Goal: Task Accomplishment & Management: Find specific page/section

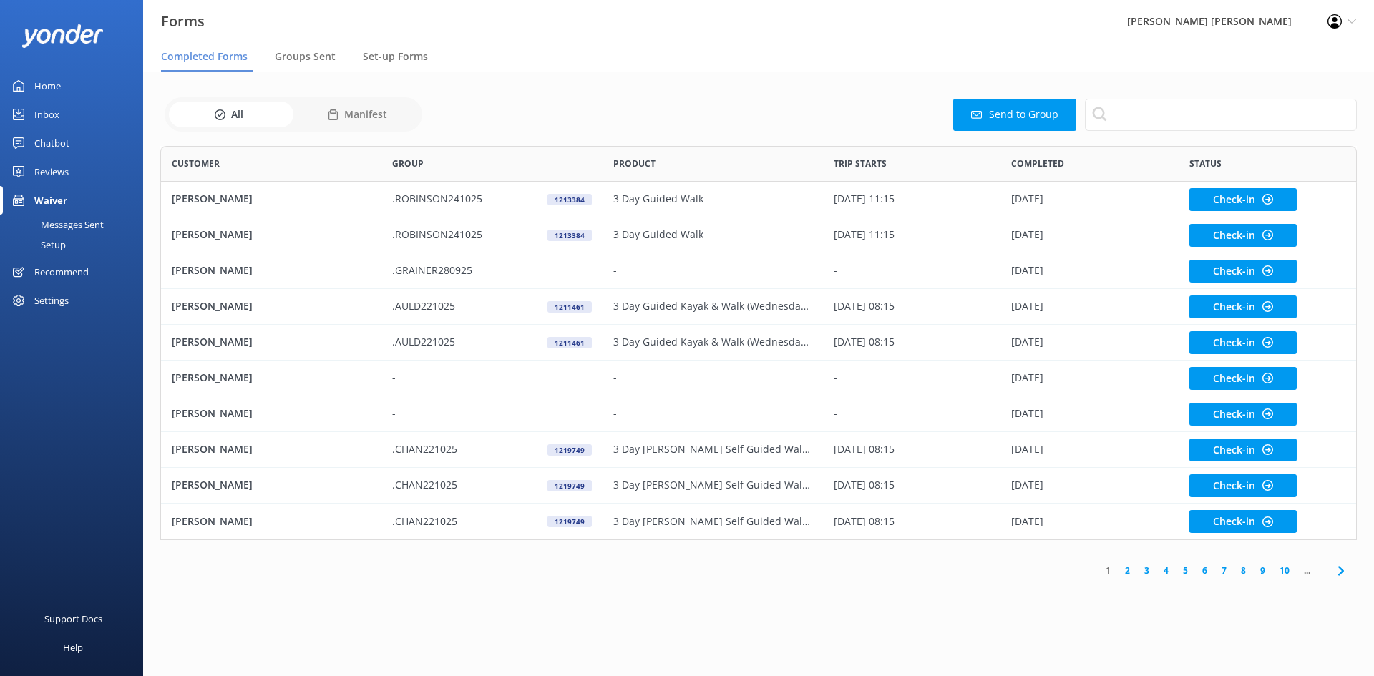
scroll to position [384, 1186]
click at [59, 110] on link "Inbox" at bounding box center [71, 114] width 143 height 29
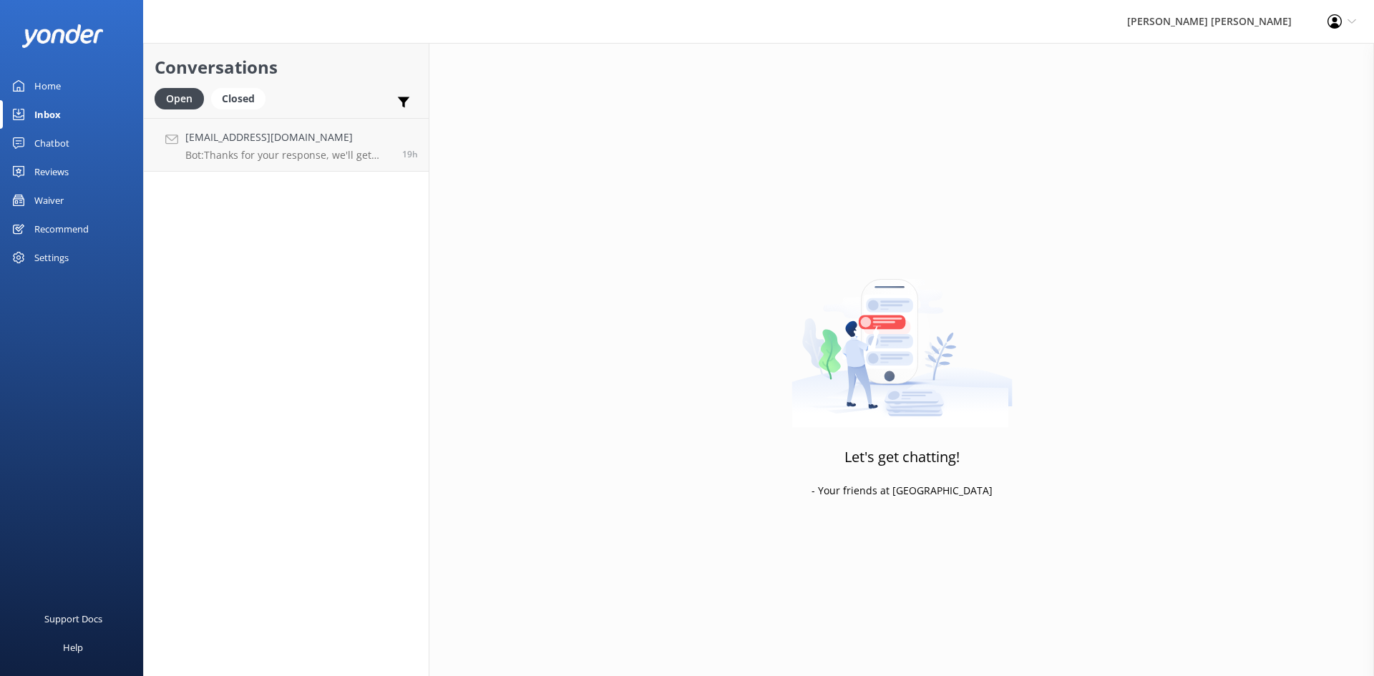
click at [60, 195] on div "Waiver" at bounding box center [48, 200] width 29 height 29
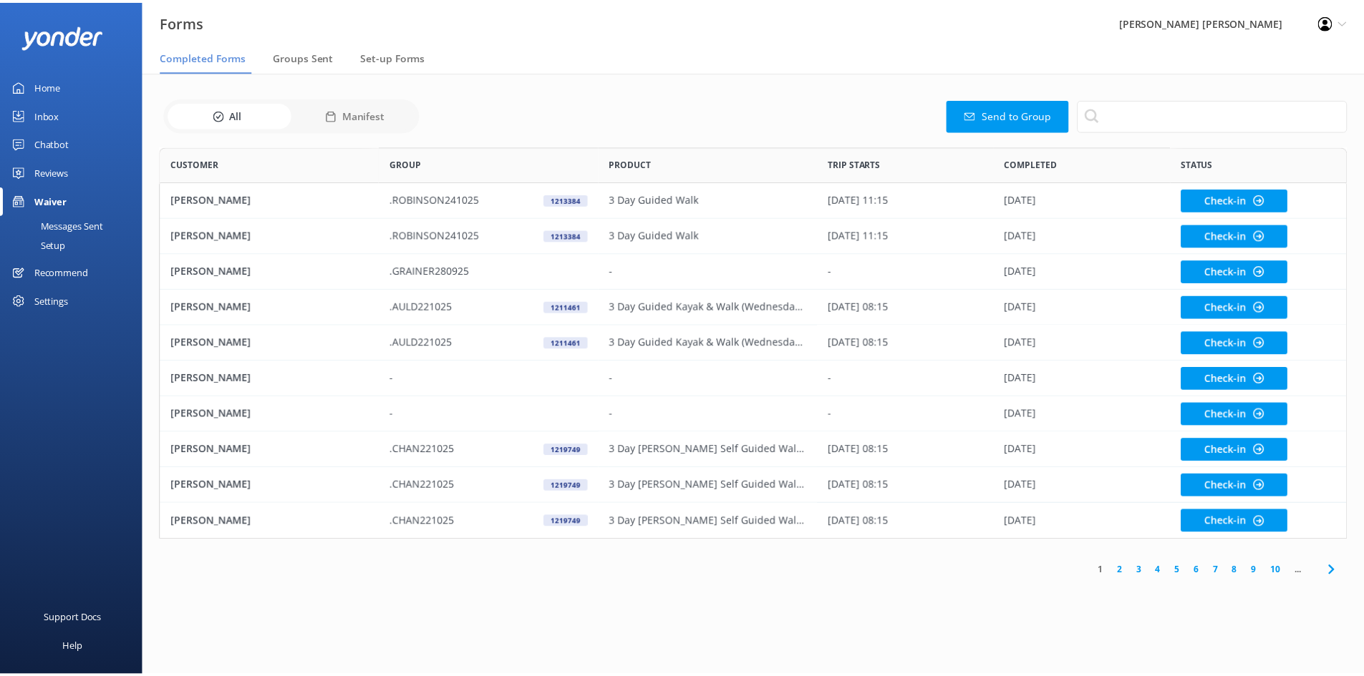
scroll to position [384, 1186]
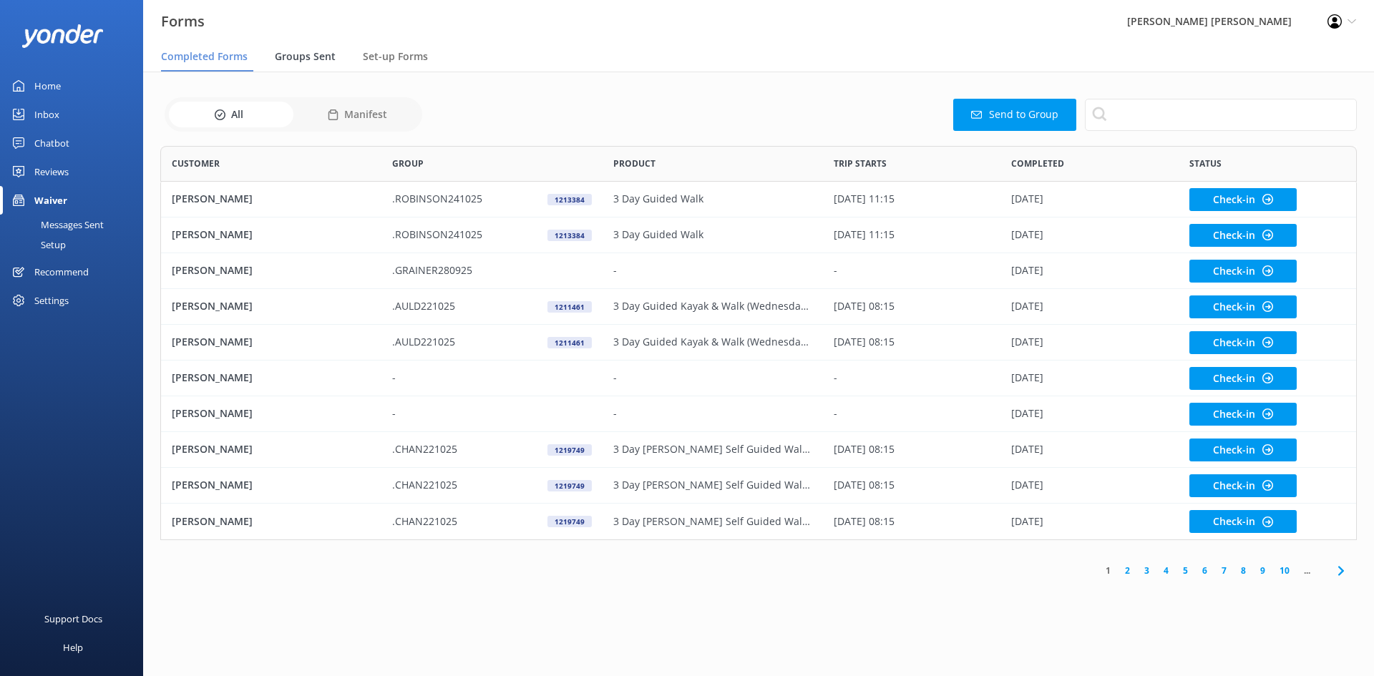
click at [323, 57] on span "Groups Sent" at bounding box center [305, 56] width 61 height 14
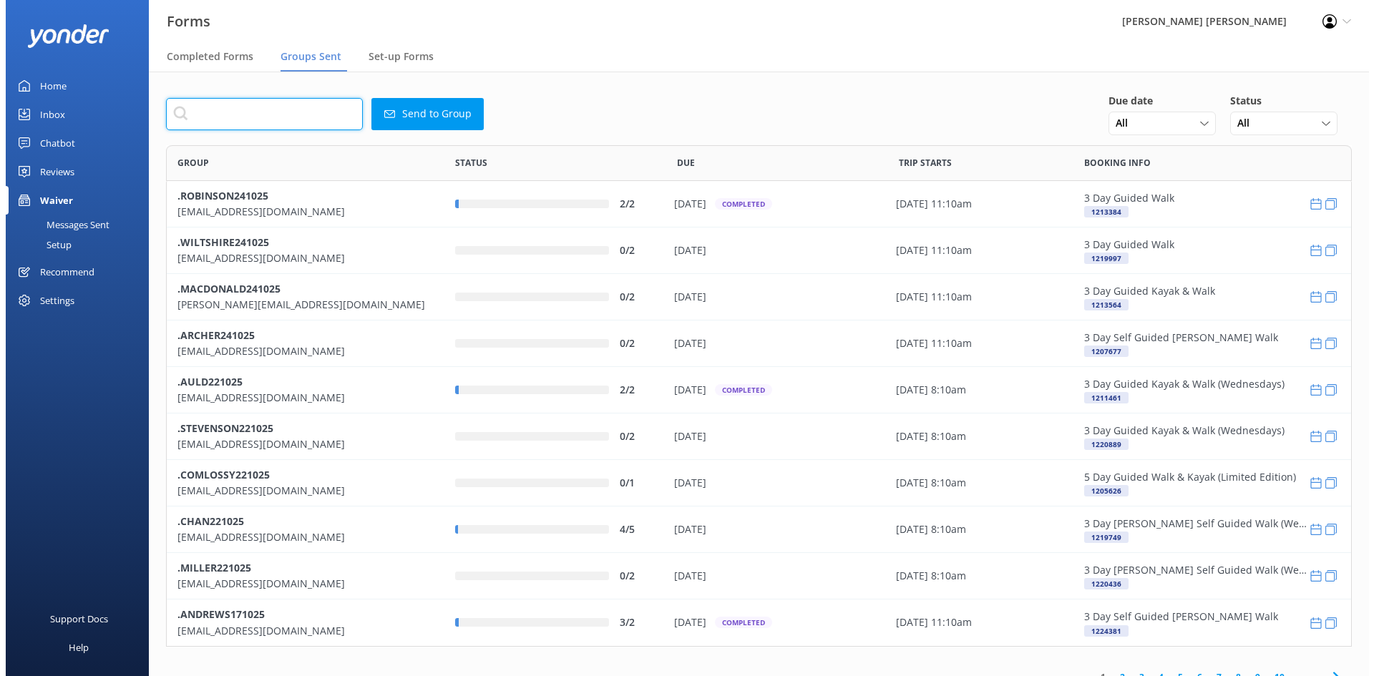
scroll to position [491, 1175]
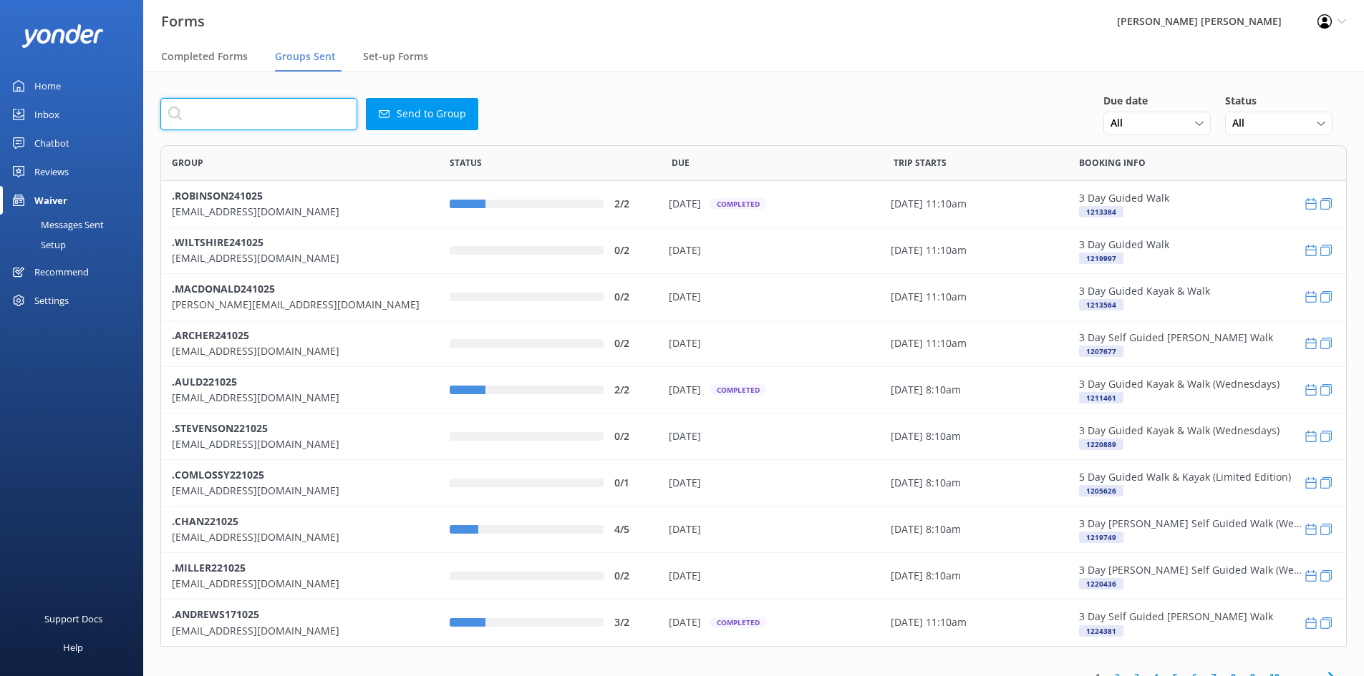
click at [325, 119] on input "text" at bounding box center [258, 114] width 197 height 32
paste input "[EMAIL_ADDRESS][DOMAIN_NAME]"
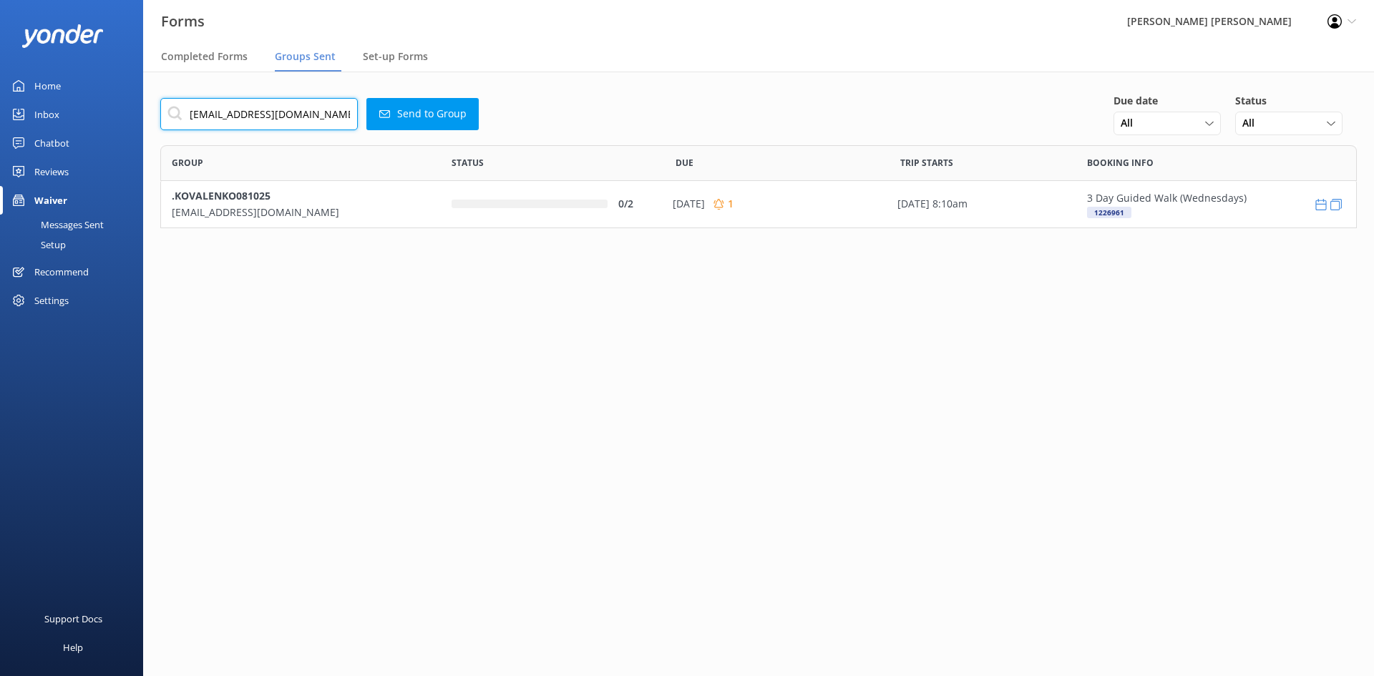
scroll to position [72, 1186]
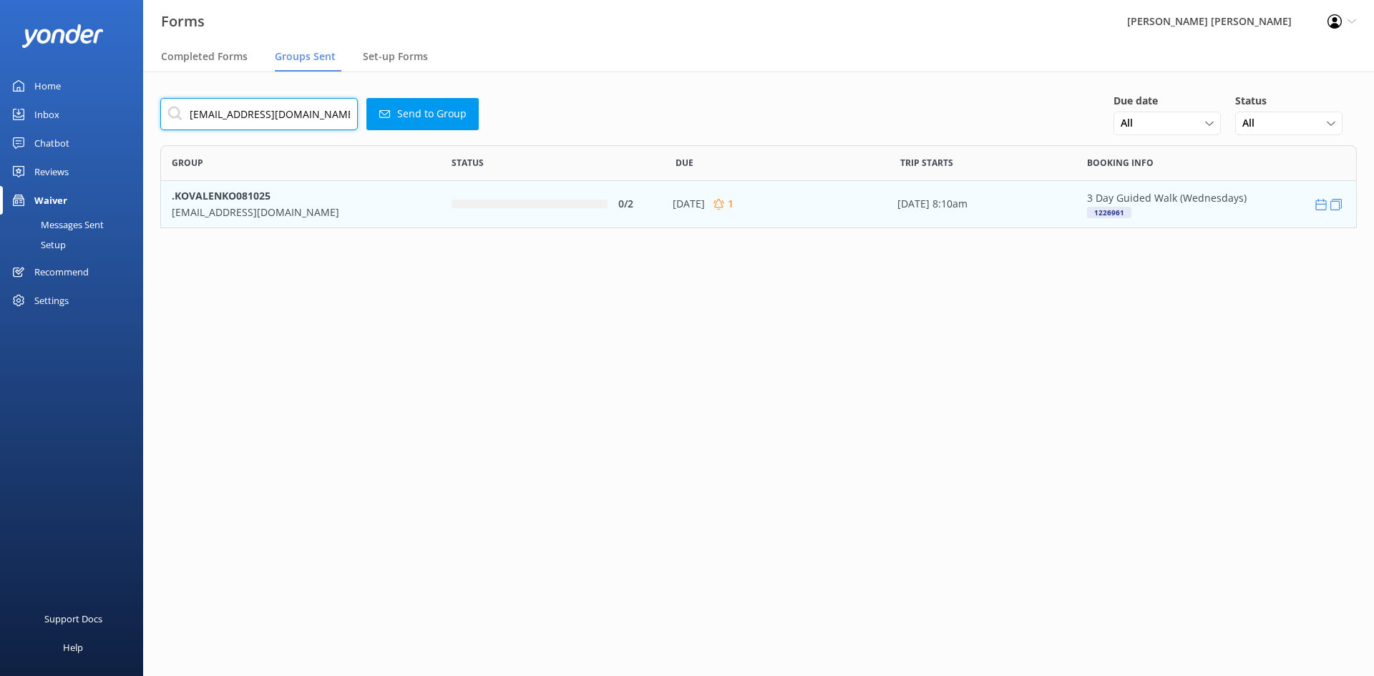
type input "[EMAIL_ADDRESS][DOMAIN_NAME]"
click at [352, 193] on p ".KOVALENKO081025" at bounding box center [301, 196] width 258 height 16
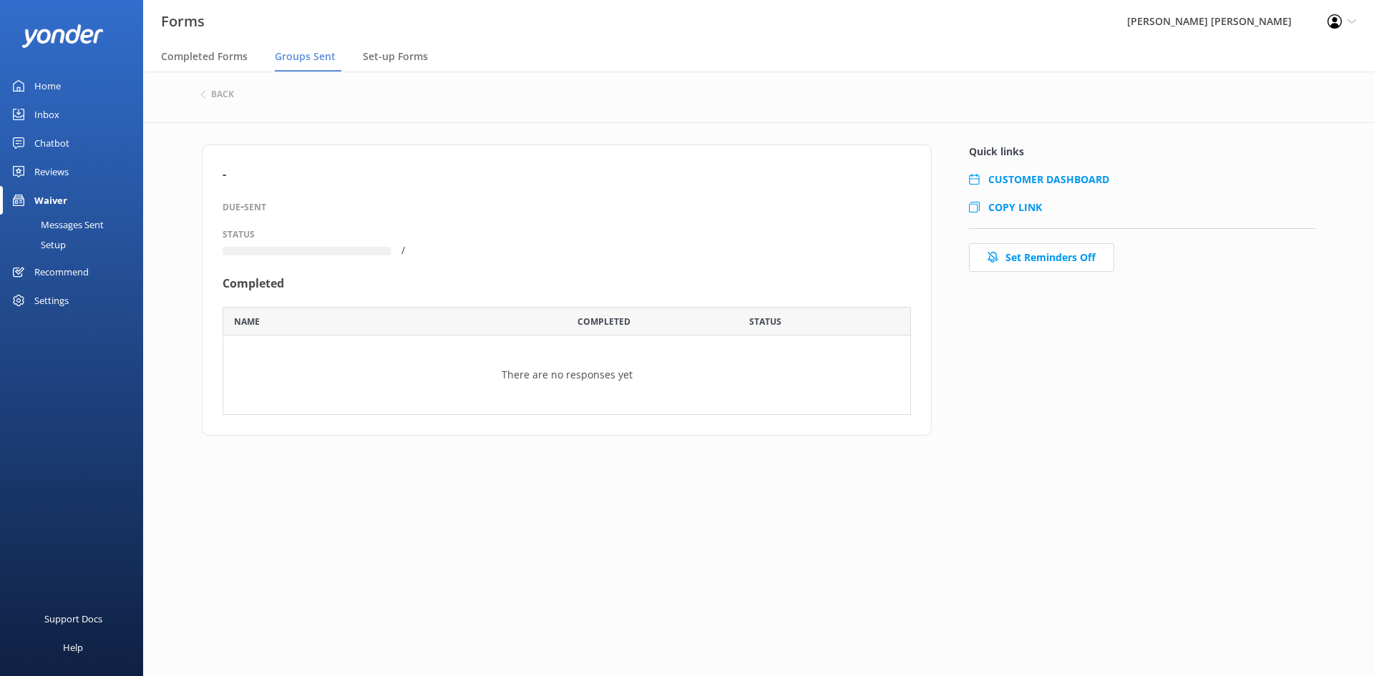
scroll to position [97, 678]
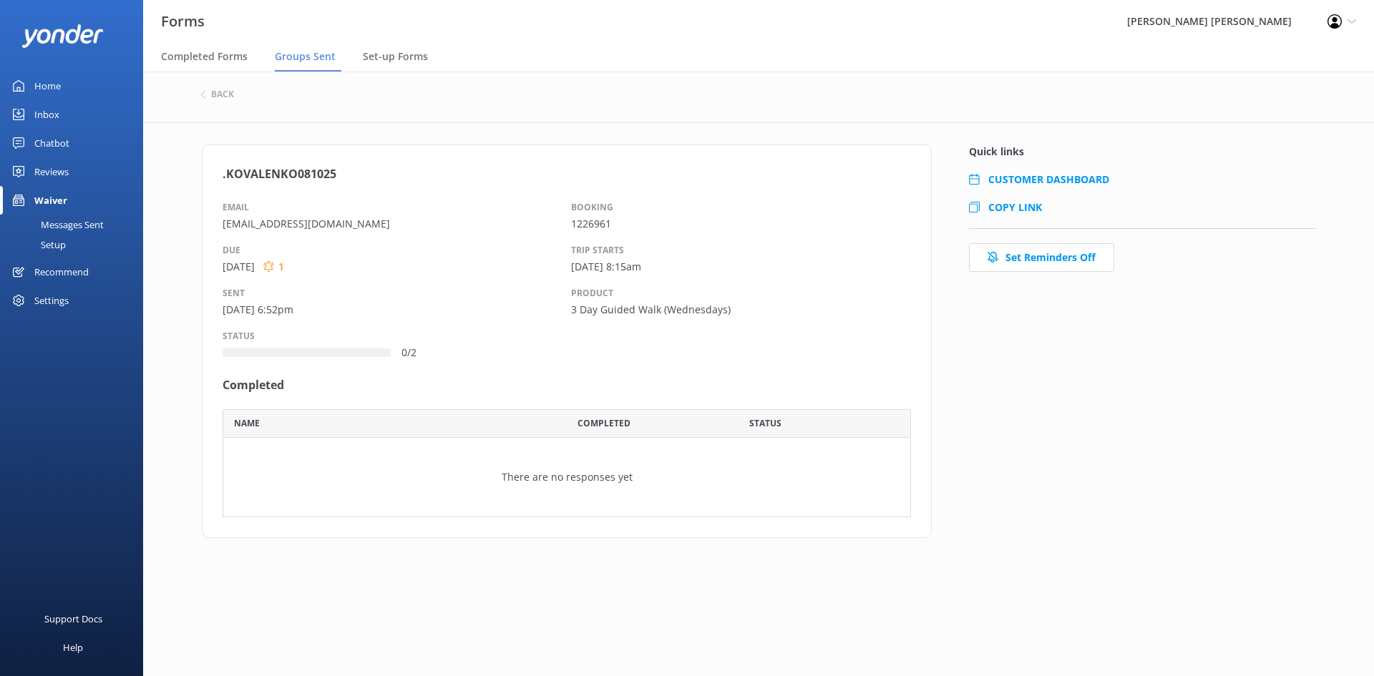
click at [1029, 217] on div "CUSTOMER DASHBOARD COPY LINK" at bounding box center [1142, 201] width 346 height 57
click at [1029, 214] on div "CUSTOMER DASHBOARD COPY LINK" at bounding box center [1142, 201] width 346 height 57
click at [1029, 204] on span "COPY LINK" at bounding box center [1016, 207] width 54 height 14
drag, startPoint x: 377, startPoint y: 227, endPoint x: 202, endPoint y: 227, distance: 175.4
click at [202, 227] on div ".KOVALENKO081025 EMAIL [EMAIL_ADDRESS][DOMAIN_NAME] DUE [DATE] 1 SENT [DATE] 6:…" at bounding box center [567, 342] width 730 height 394
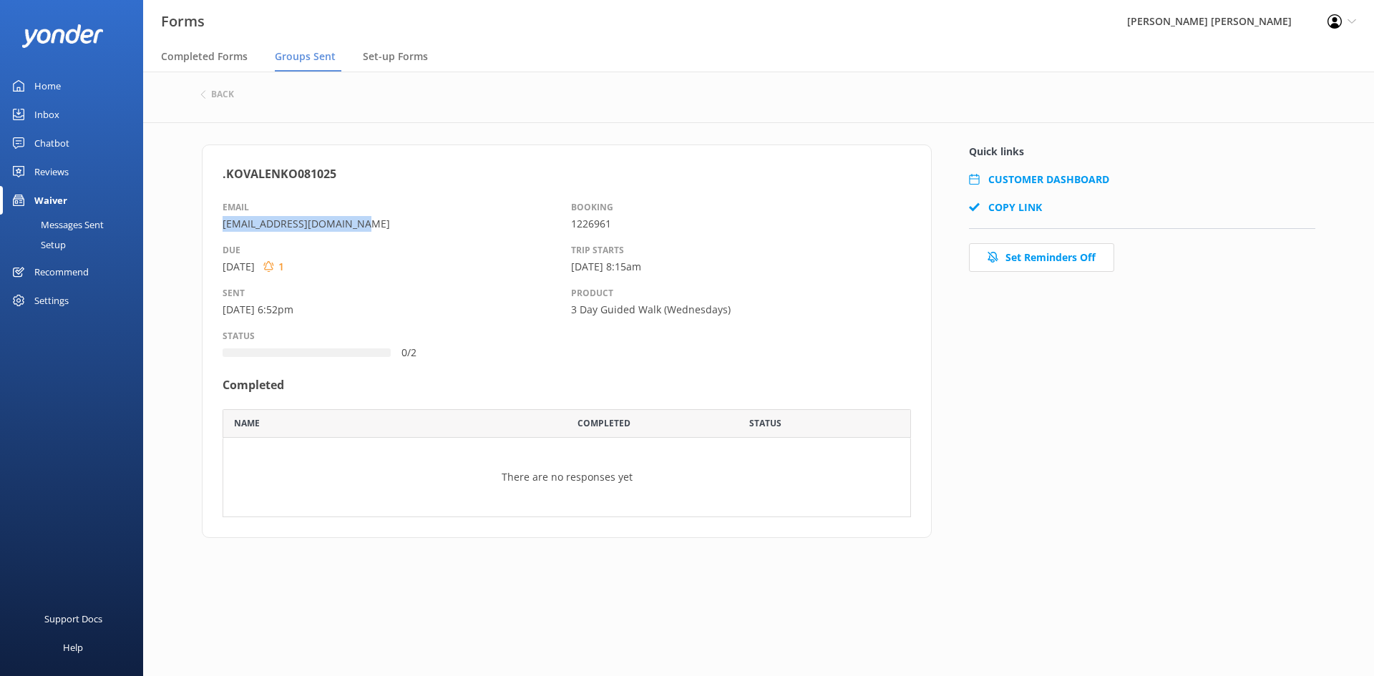
copy p "[EMAIL_ADDRESS][DOMAIN_NAME]"
